Goal: Information Seeking & Learning: Find specific fact

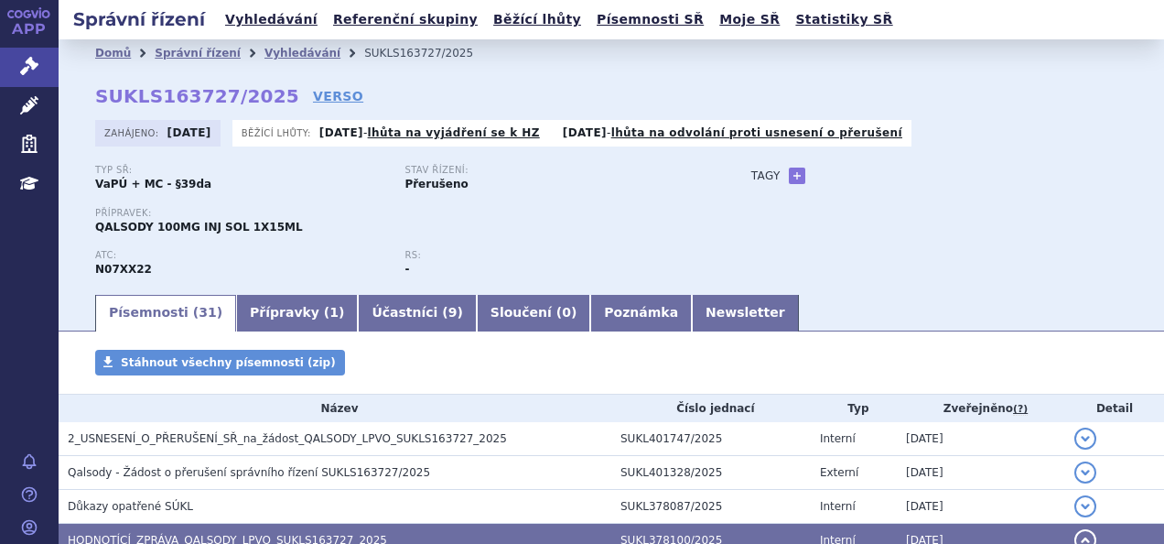
click at [23, 61] on icon at bounding box center [29, 66] width 18 height 18
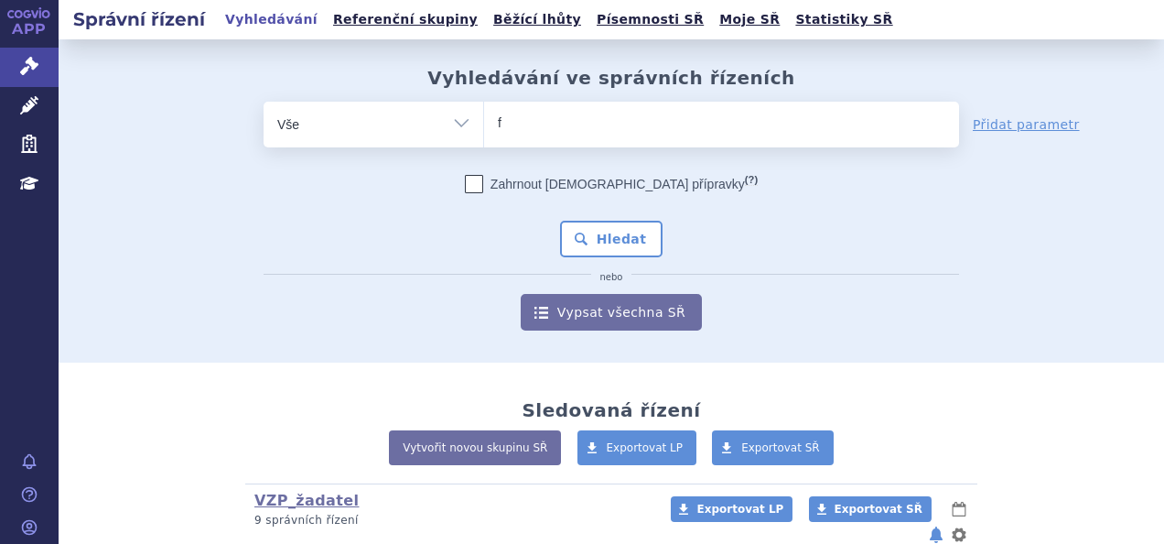
type input "fa"
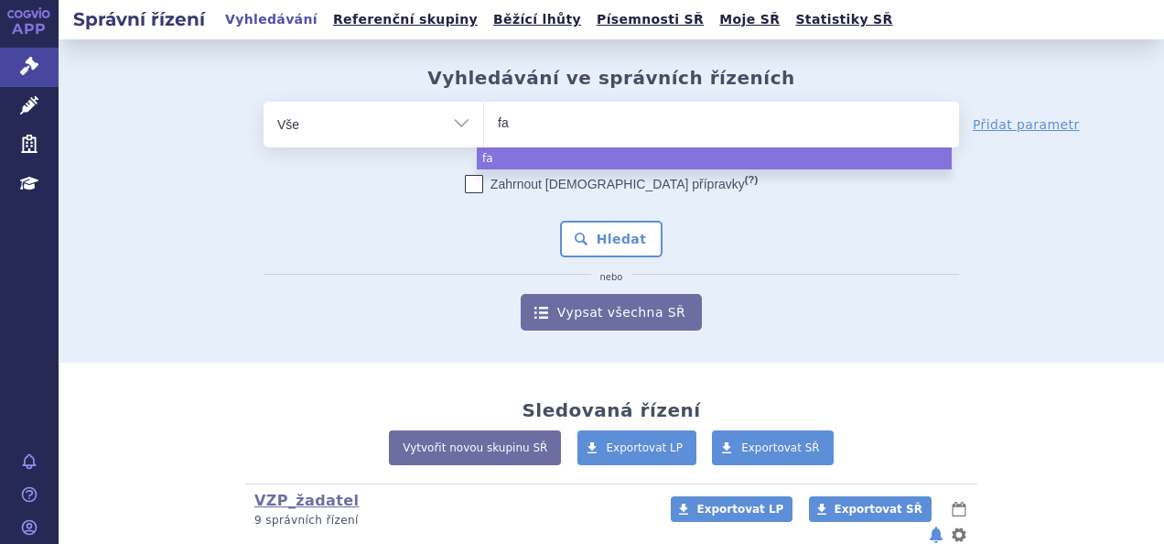
type input "fab"
type input "fabh"
type input "fabha"
type input "fabhal"
type input "fabhalt"
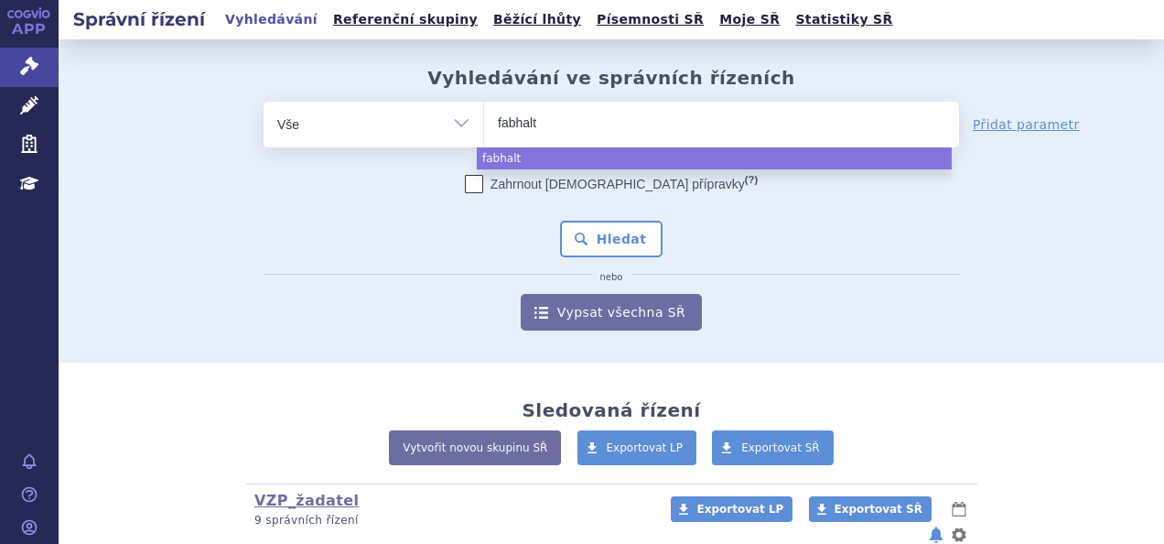
type input "fabhalta"
select select "fabhalta"
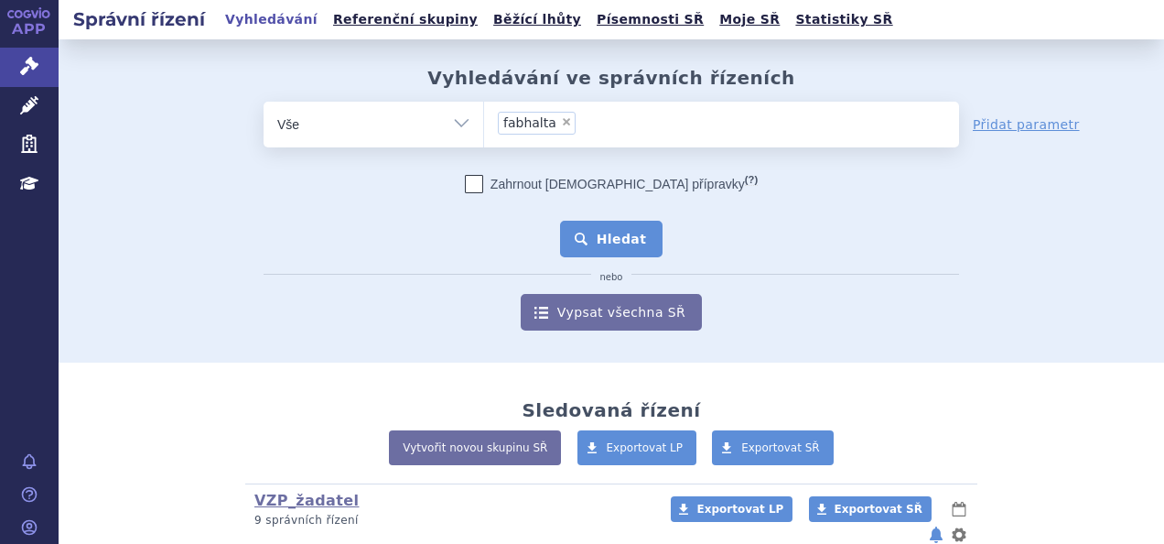
click at [616, 243] on button "Hledat" at bounding box center [611, 239] width 103 height 37
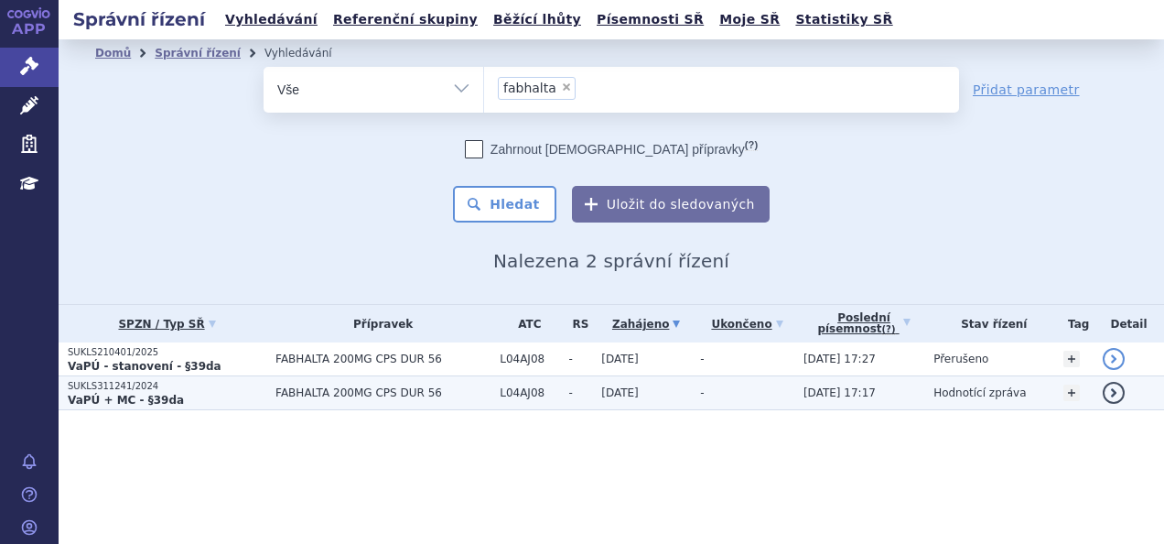
click at [119, 394] on strong "VaPÚ + MC - §39da" at bounding box center [126, 400] width 116 height 13
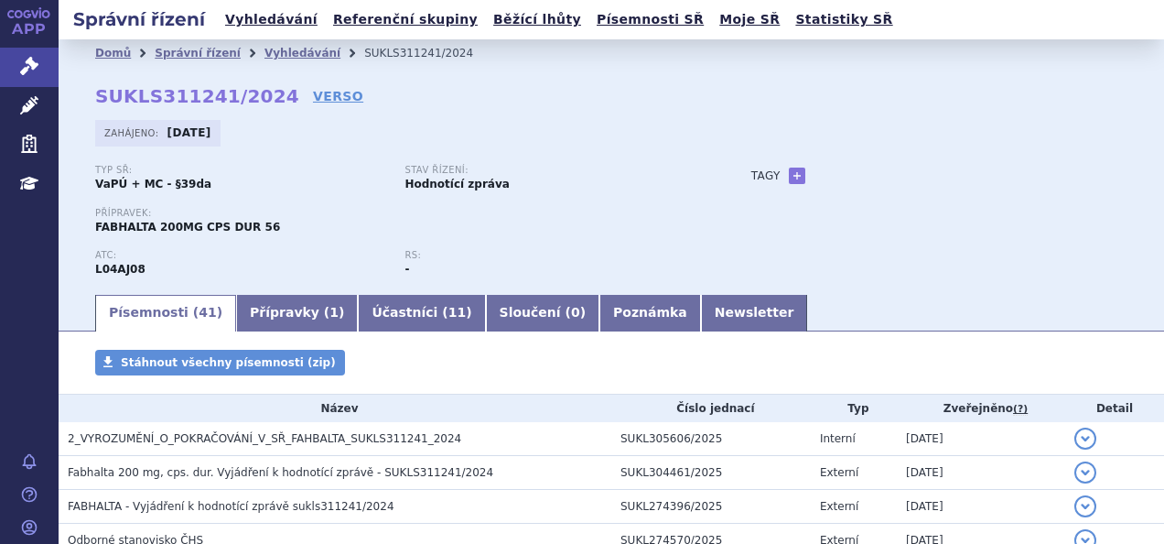
click at [1150, 534] on td "detail" at bounding box center [1114, 541] width 99 height 34
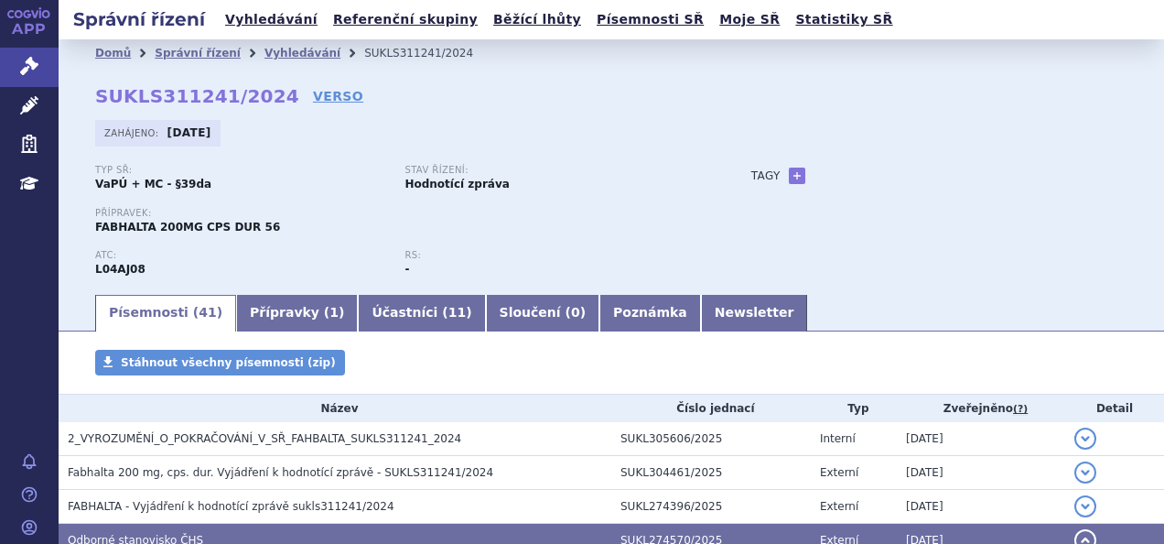
click at [1150, 534] on td "detail" at bounding box center [1114, 541] width 99 height 34
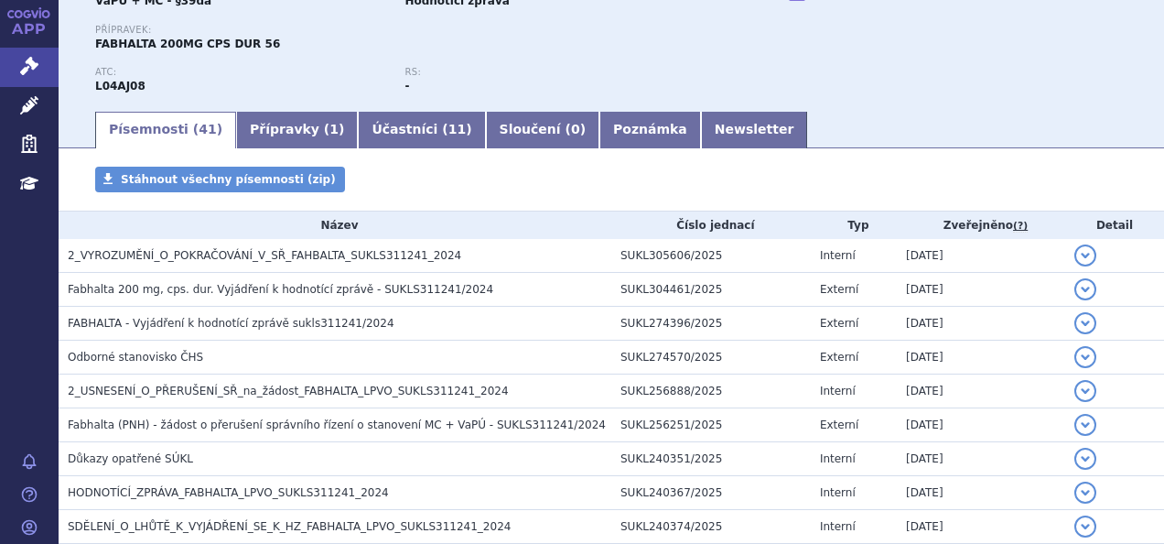
scroll to position [220, 0]
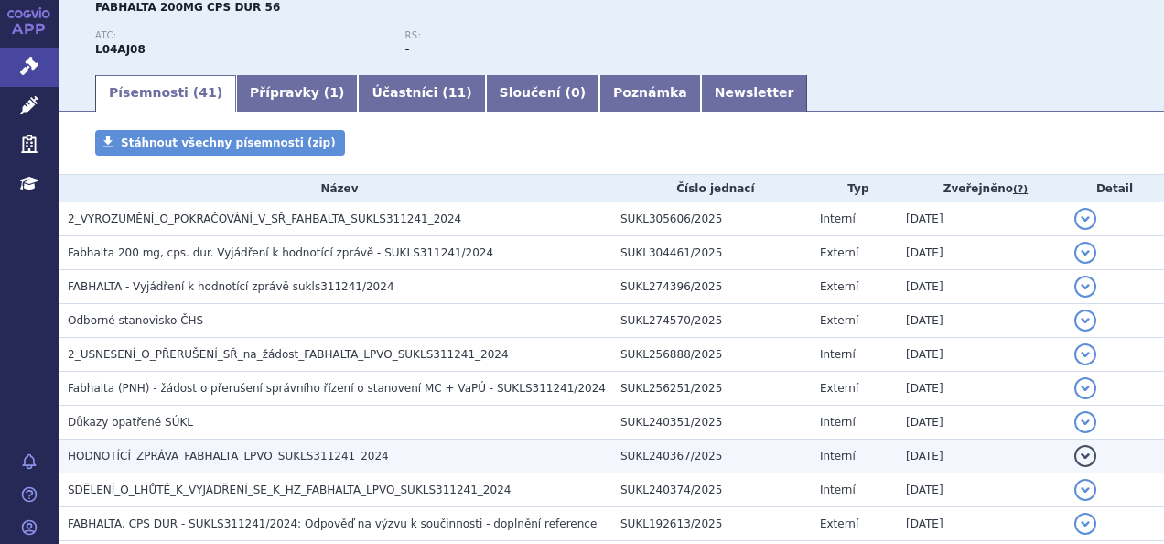
click at [311, 447] on h3 "HODNOTÍCÍ_ZPRÁVA_FABHALTA_LPVO_SUKLS311241_2024" at bounding box center [340, 456] width 544 height 18
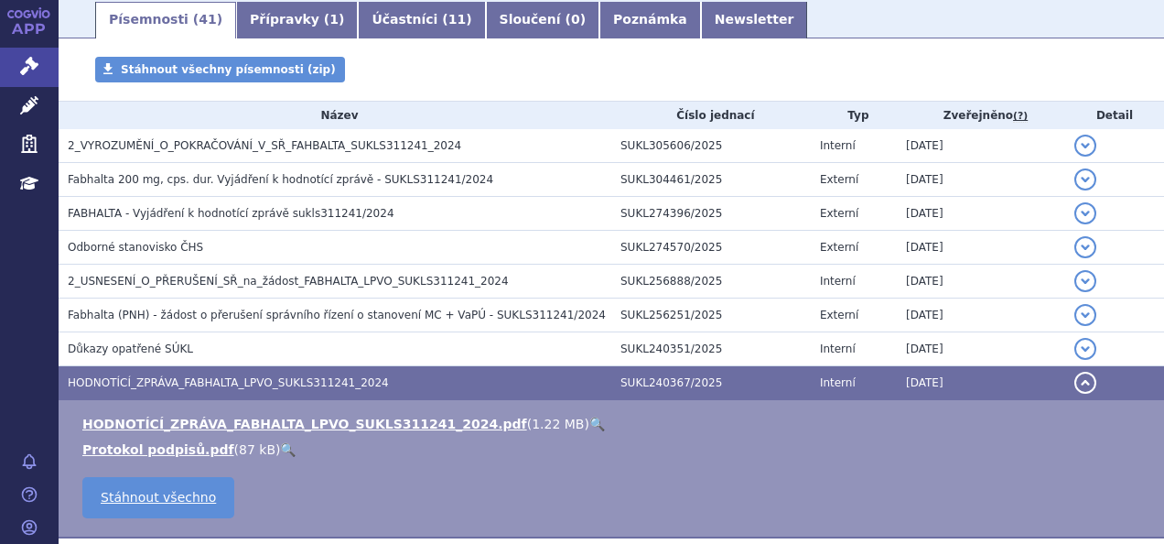
scroll to position [330, 0]
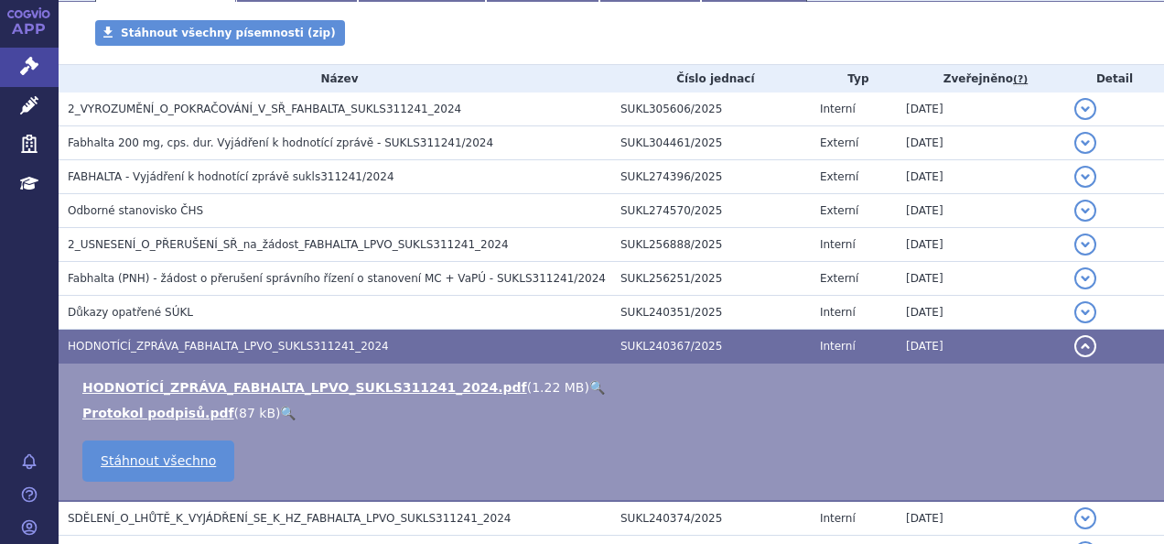
click at [589, 392] on link "🔍" at bounding box center [597, 387] width 16 height 15
